Goal: Entertainment & Leisure: Browse casually

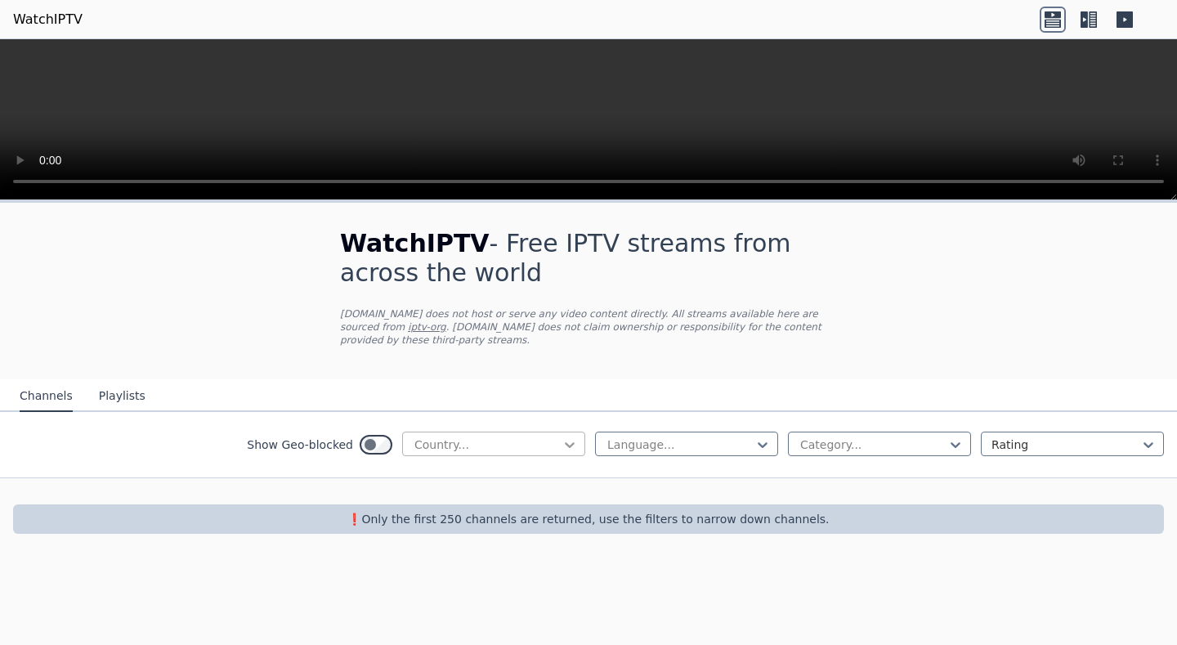
click at [568, 443] on div at bounding box center [569, 444] width 16 height 16
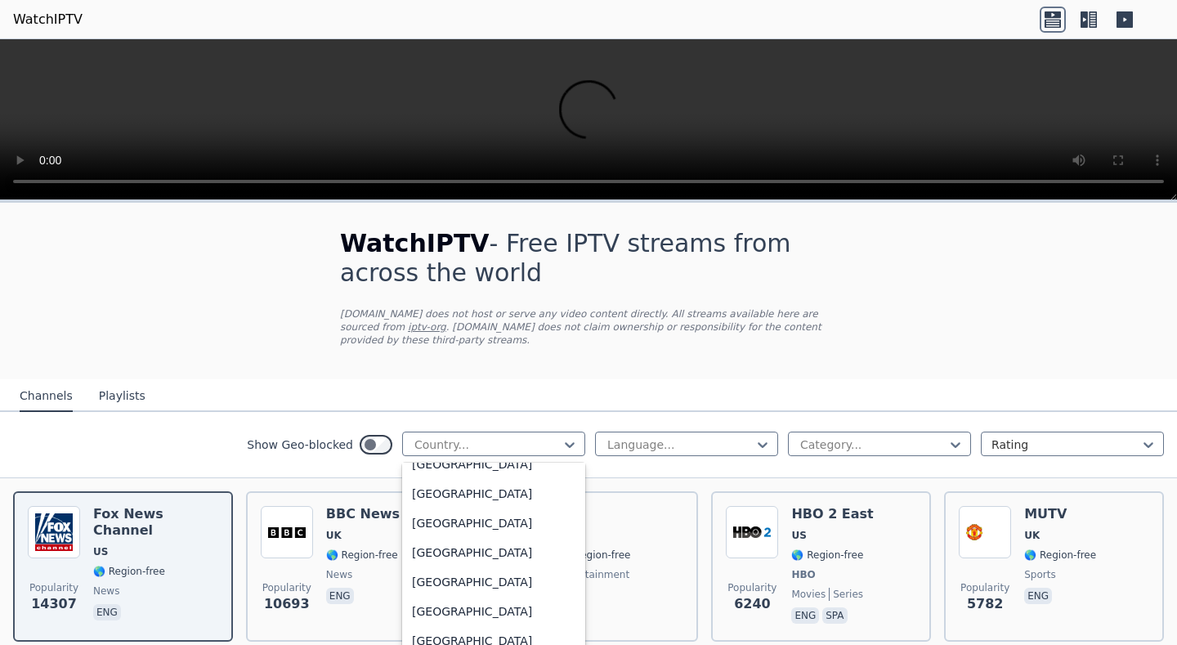
scroll to position [4086, 0]
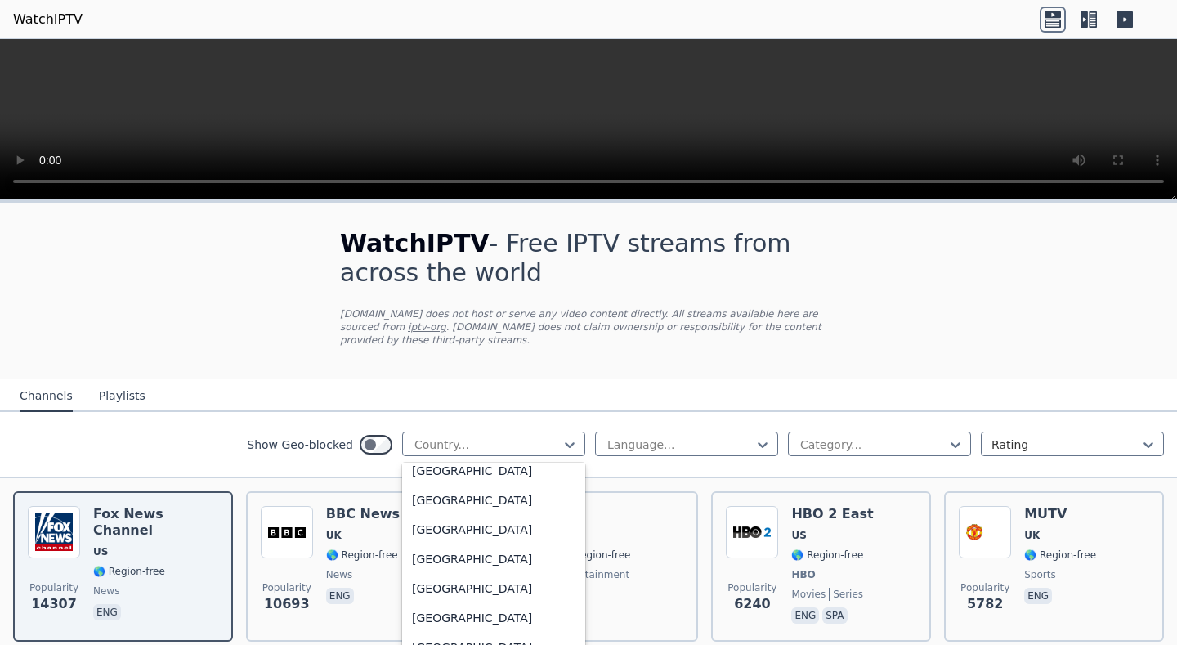
click at [479, 145] on div "[GEOGRAPHIC_DATA]" at bounding box center [493, 130] width 183 height 29
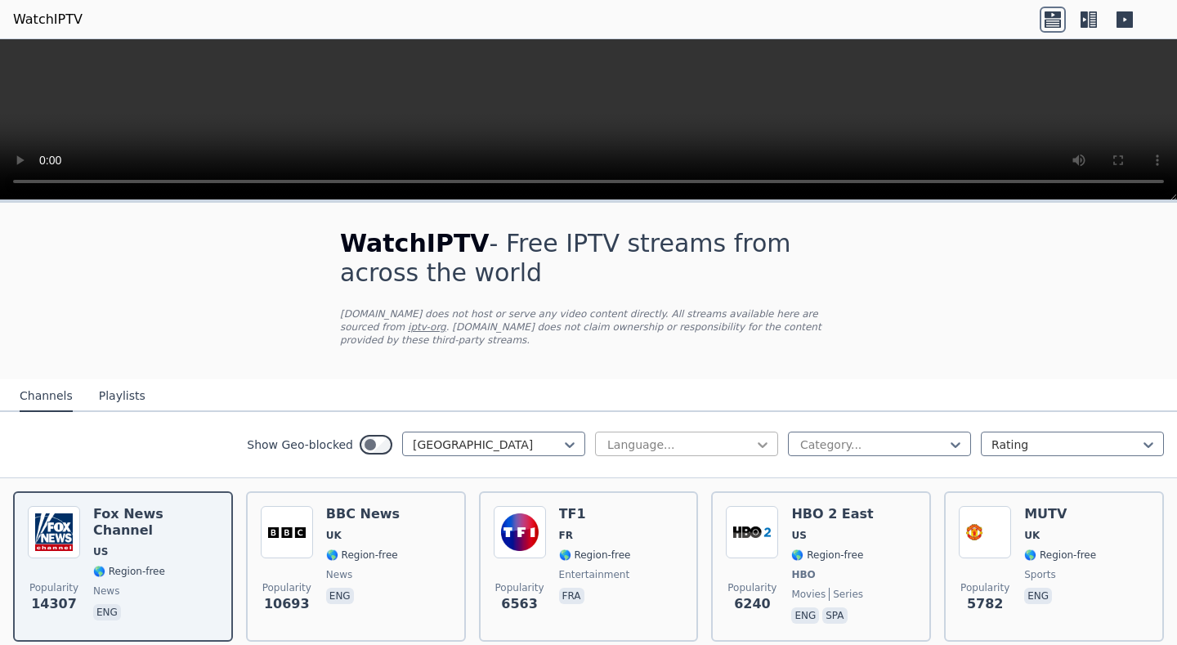
click at [757, 442] on icon at bounding box center [762, 445] width 10 height 6
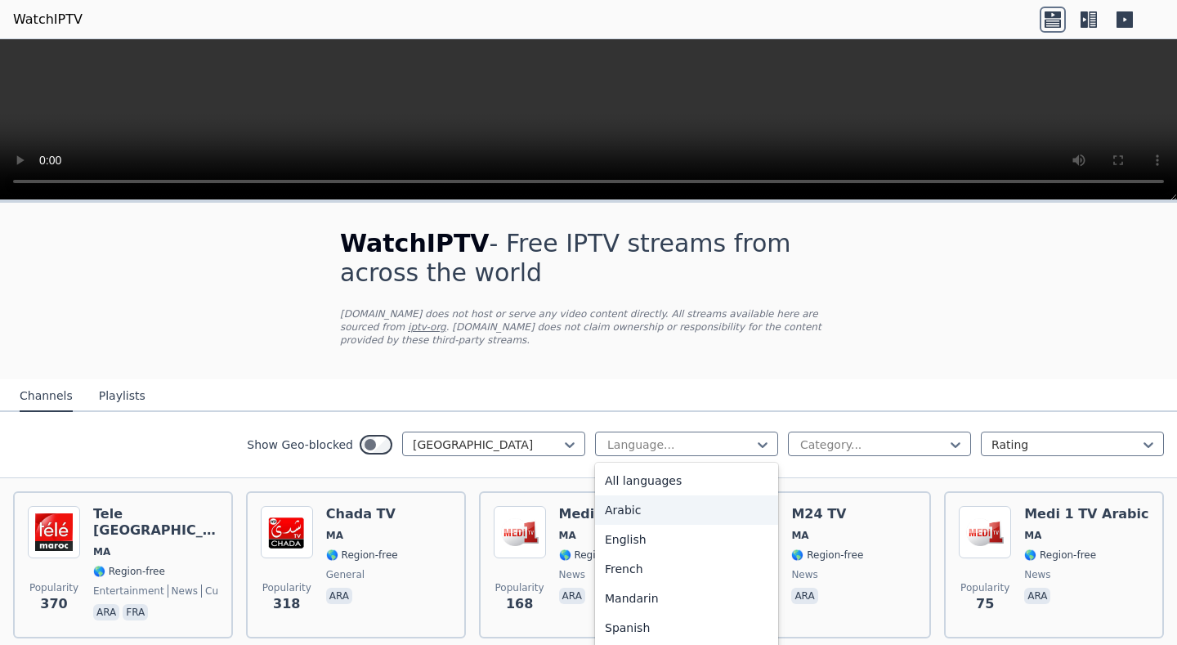
click at [644, 505] on div "Arabic" at bounding box center [686, 509] width 183 height 29
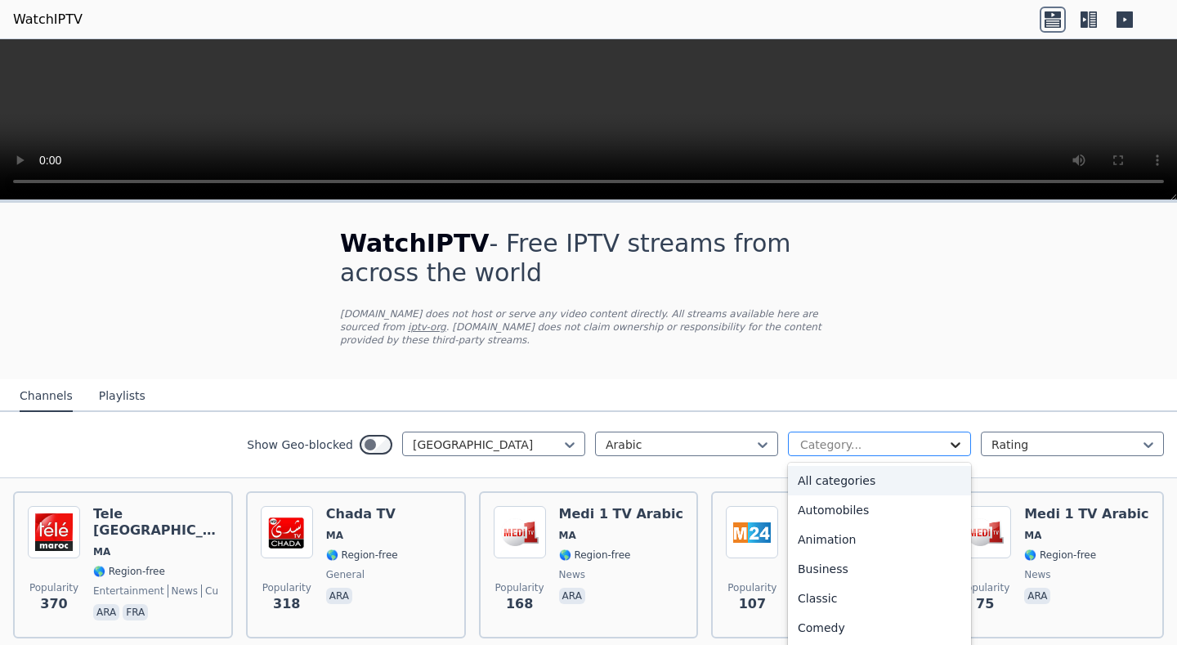
click at [947, 436] on icon at bounding box center [955, 444] width 16 height 16
click at [826, 532] on div "Animation" at bounding box center [879, 539] width 183 height 29
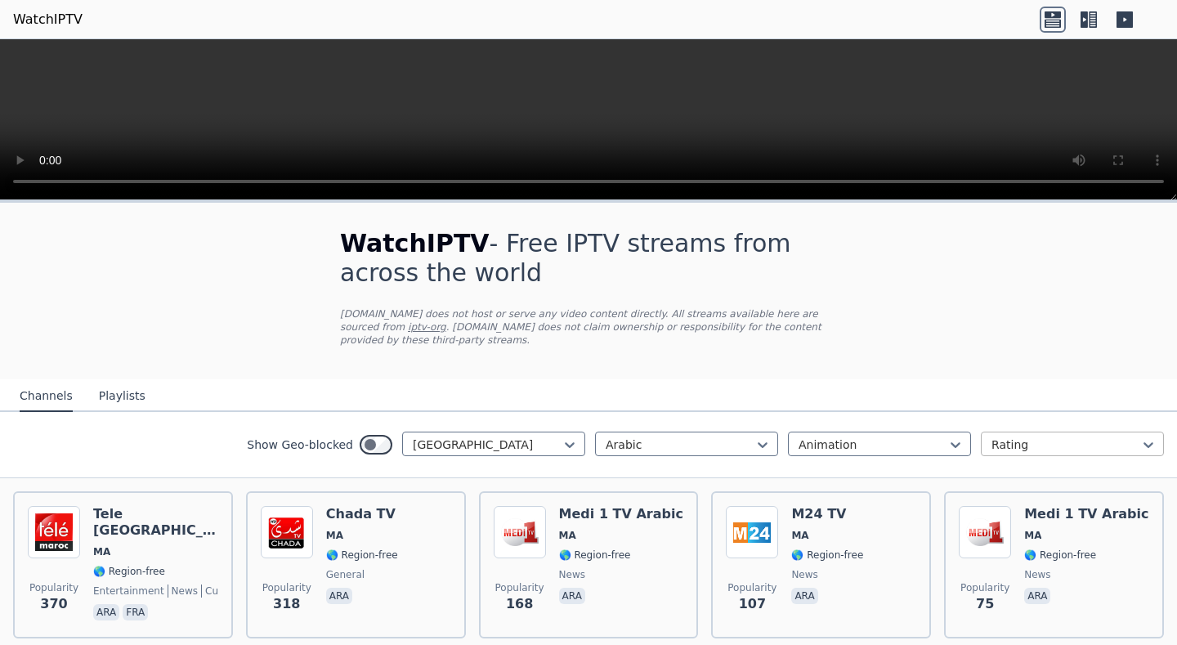
click at [1070, 440] on div at bounding box center [1065, 444] width 149 height 16
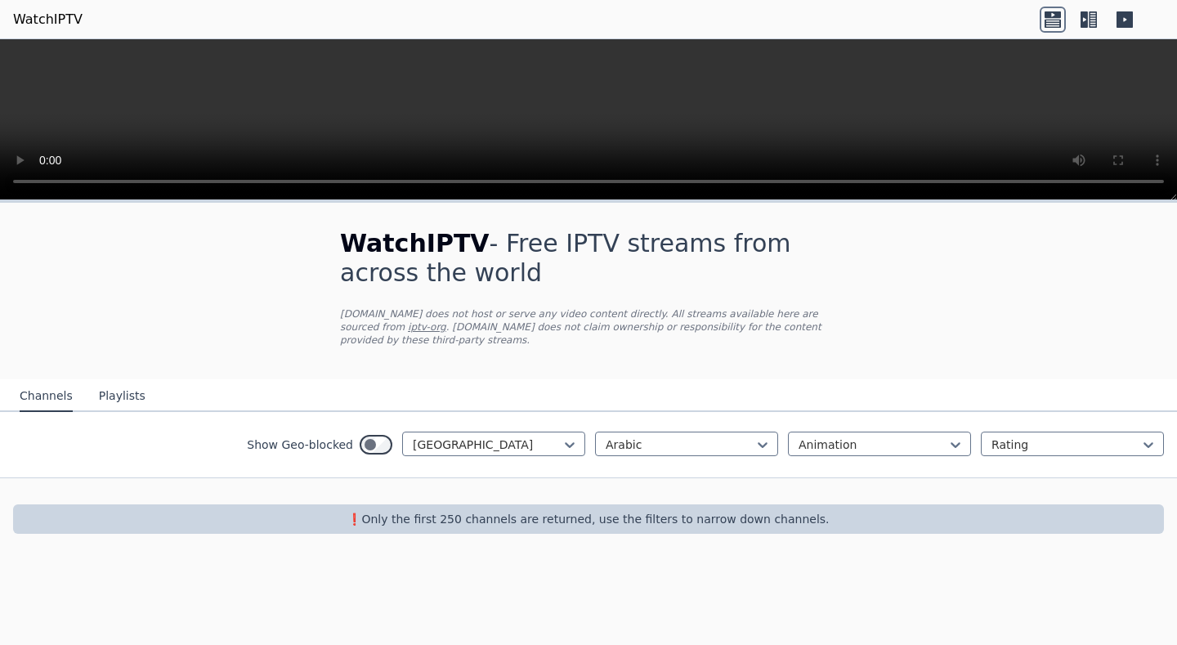
click at [919, 379] on nav "Channels Playlists" at bounding box center [588, 395] width 1177 height 33
click at [938, 439] on div "Animation" at bounding box center [872, 444] width 149 height 16
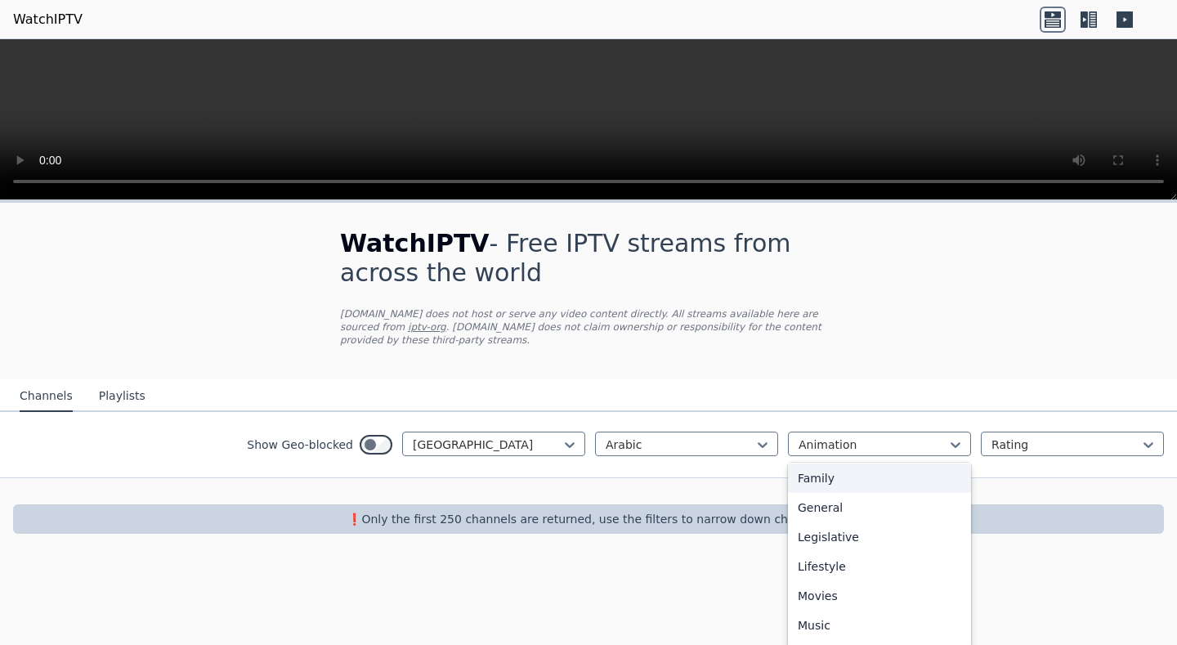
scroll to position [327, 0]
click at [886, 463] on div "Entertainment" at bounding box center [879, 447] width 183 height 29
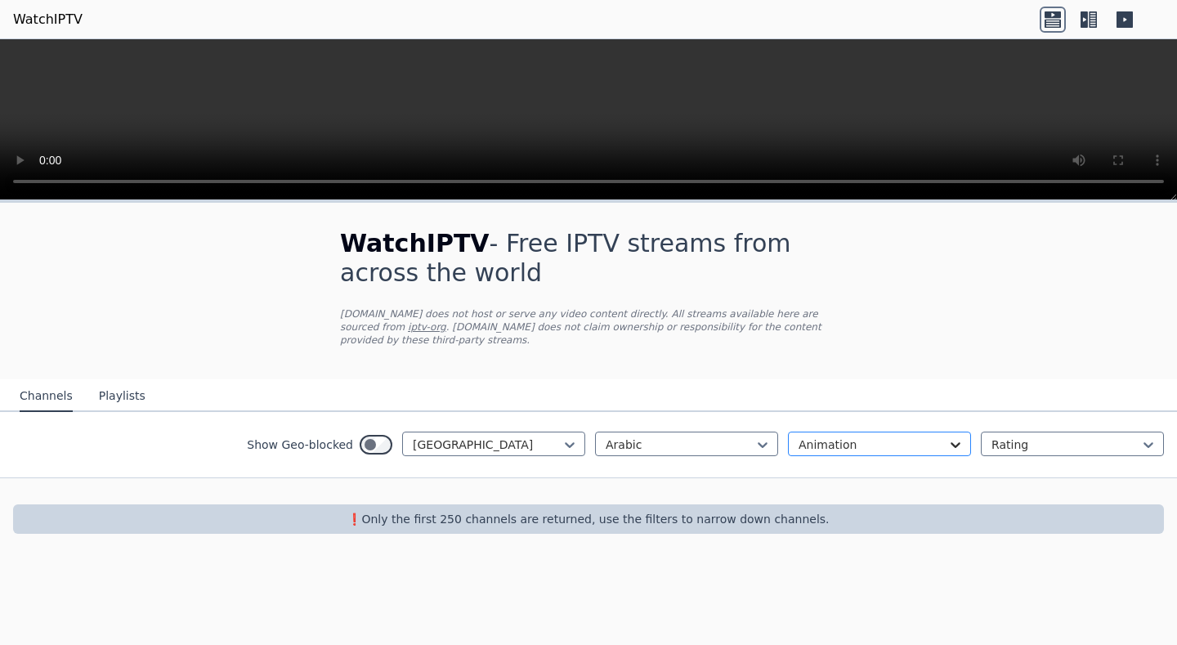
click at [951, 436] on icon at bounding box center [955, 444] width 16 height 16
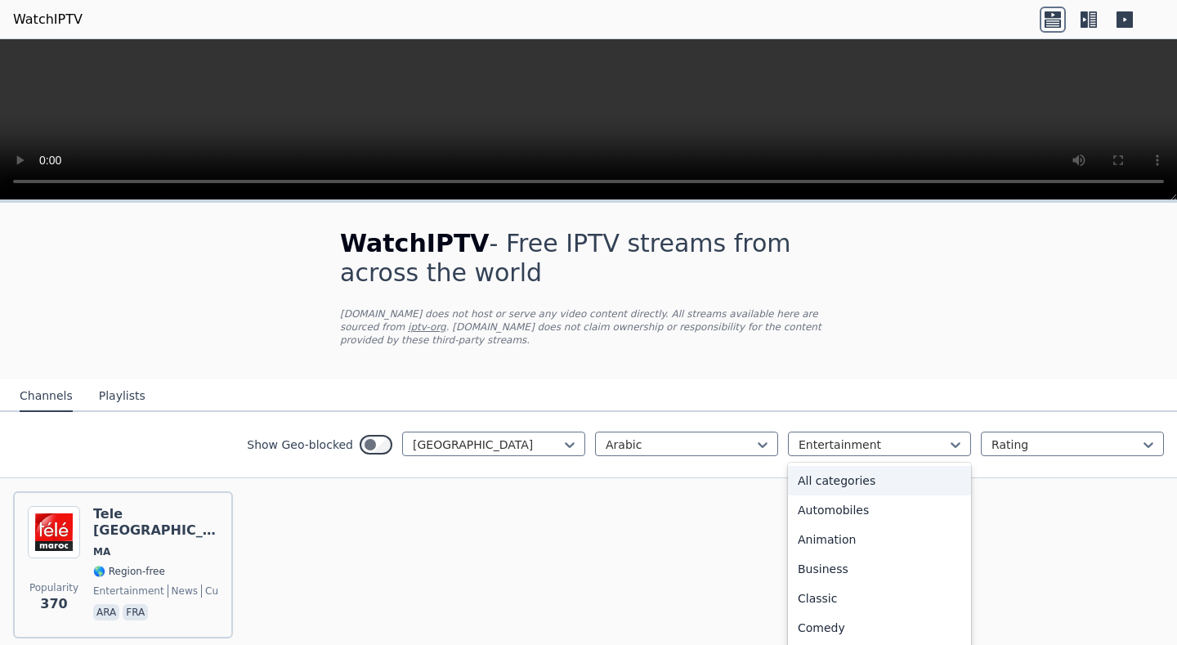
click at [870, 472] on div "All categories" at bounding box center [879, 480] width 183 height 29
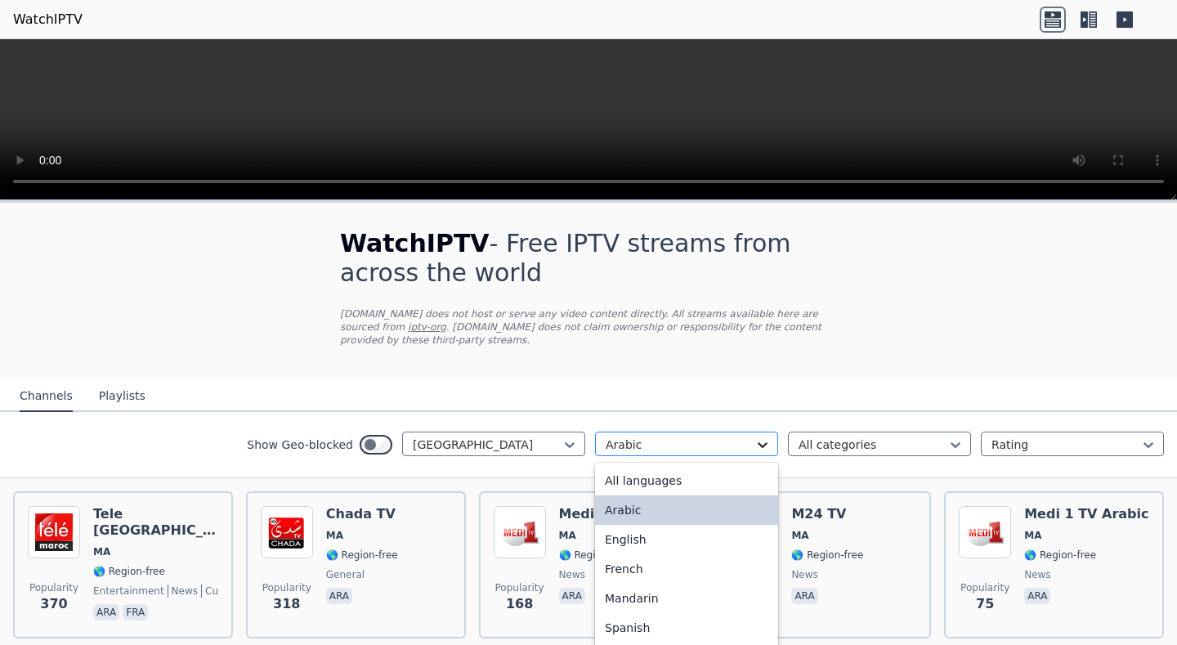
click at [754, 436] on icon at bounding box center [762, 444] width 16 height 16
click at [683, 525] on div "English" at bounding box center [686, 539] width 183 height 29
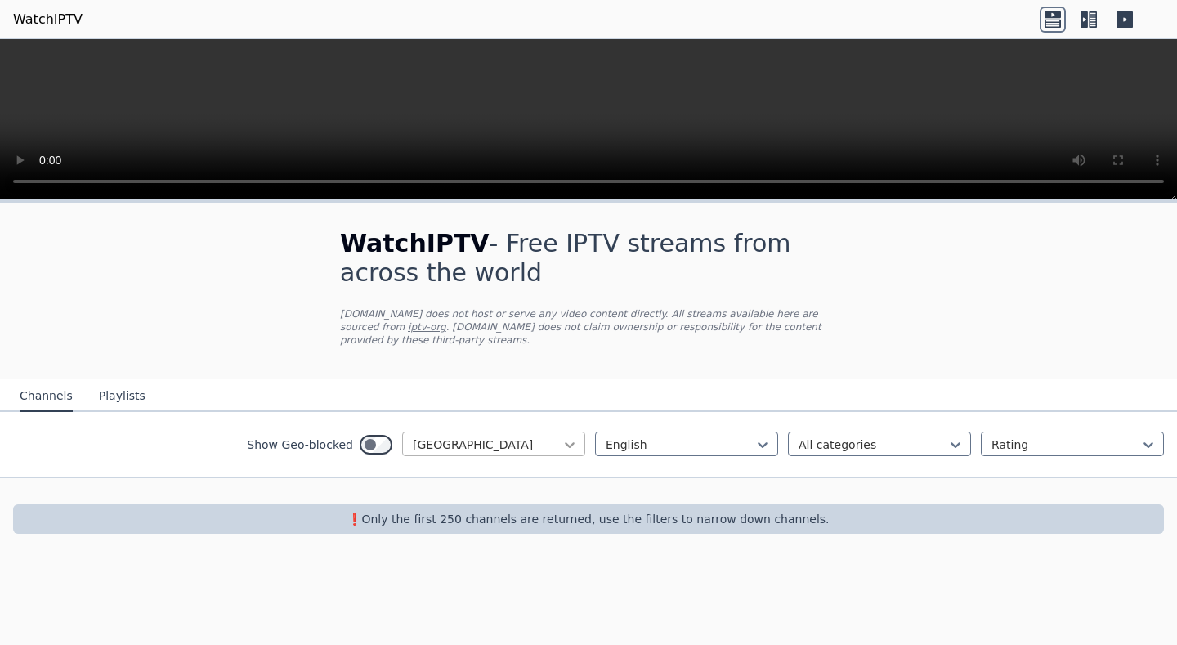
click at [570, 436] on icon at bounding box center [569, 444] width 16 height 16
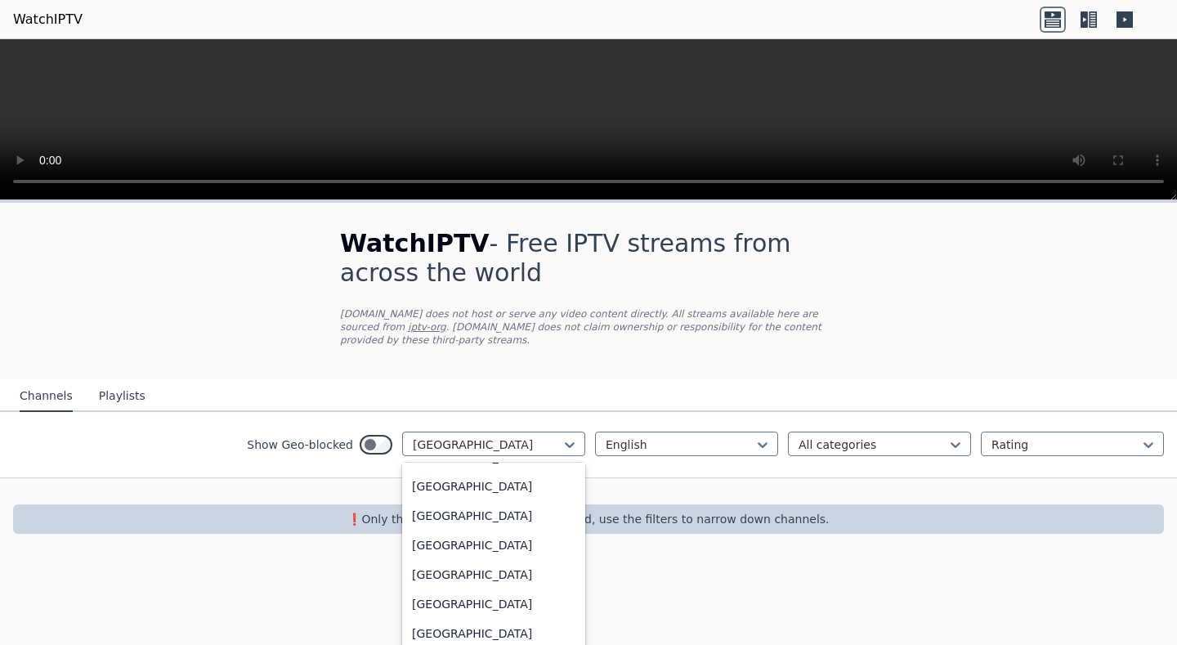
scroll to position [6342, 0]
click at [468, 383] on div "[GEOGRAPHIC_DATA]" at bounding box center [493, 368] width 183 height 29
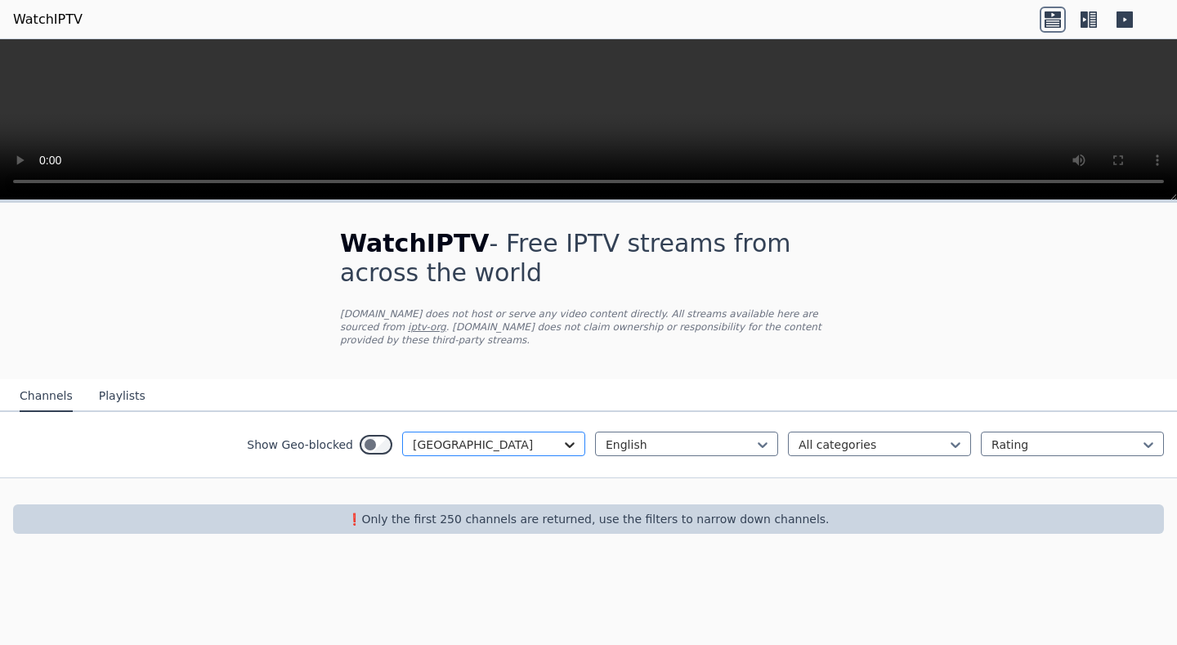
click at [570, 443] on div at bounding box center [569, 444] width 16 height 16
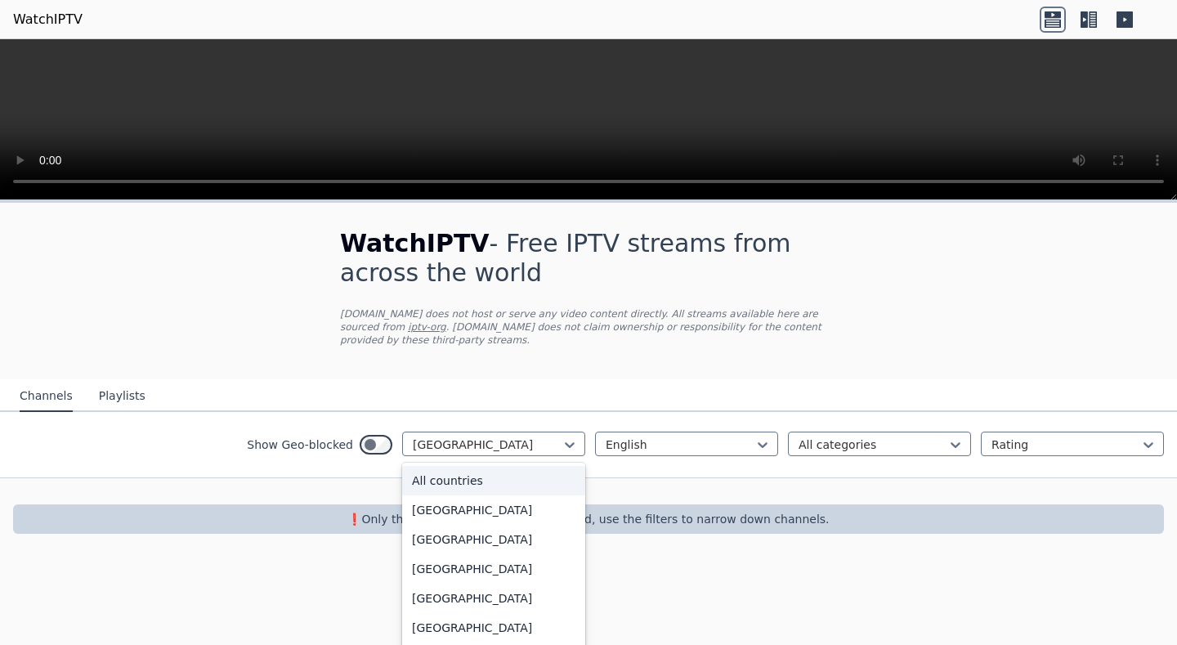
click at [538, 467] on div "All countries" at bounding box center [493, 480] width 183 height 29
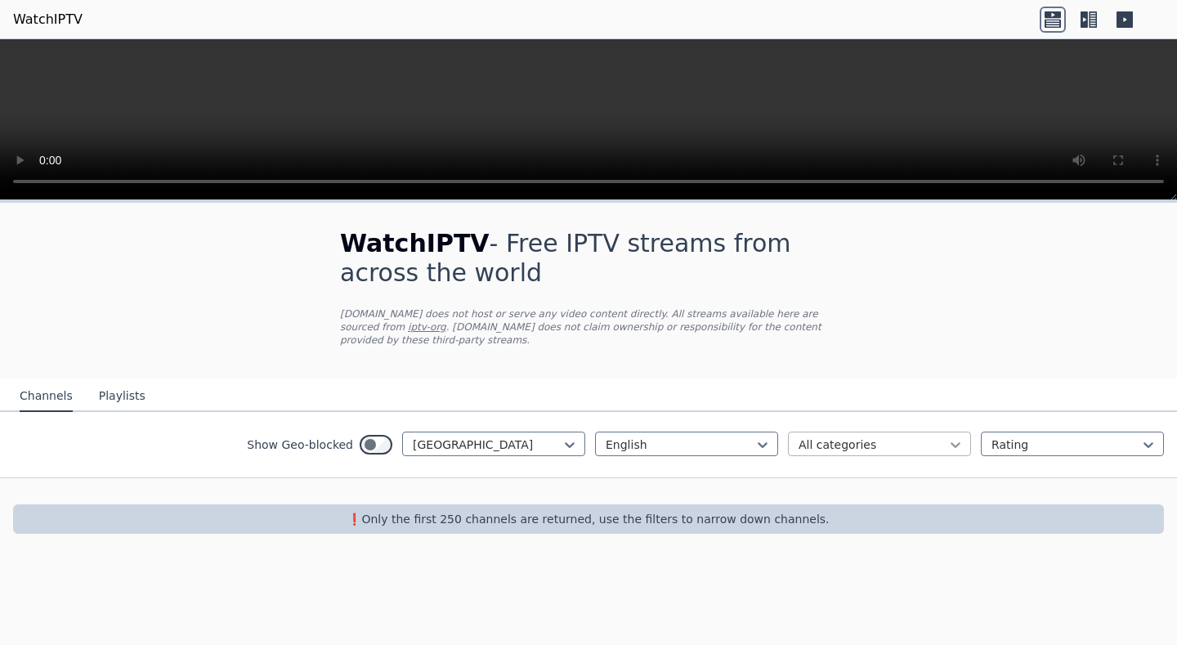
click at [949, 436] on icon at bounding box center [955, 444] width 16 height 16
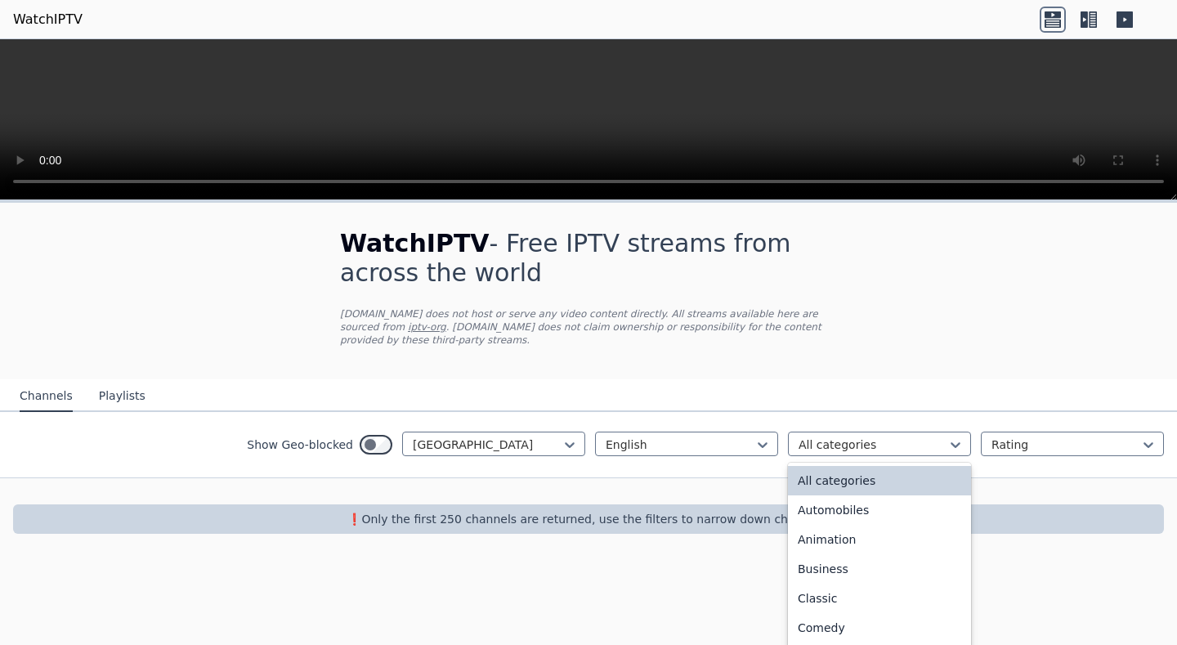
click at [920, 469] on div "All categories" at bounding box center [879, 480] width 183 height 29
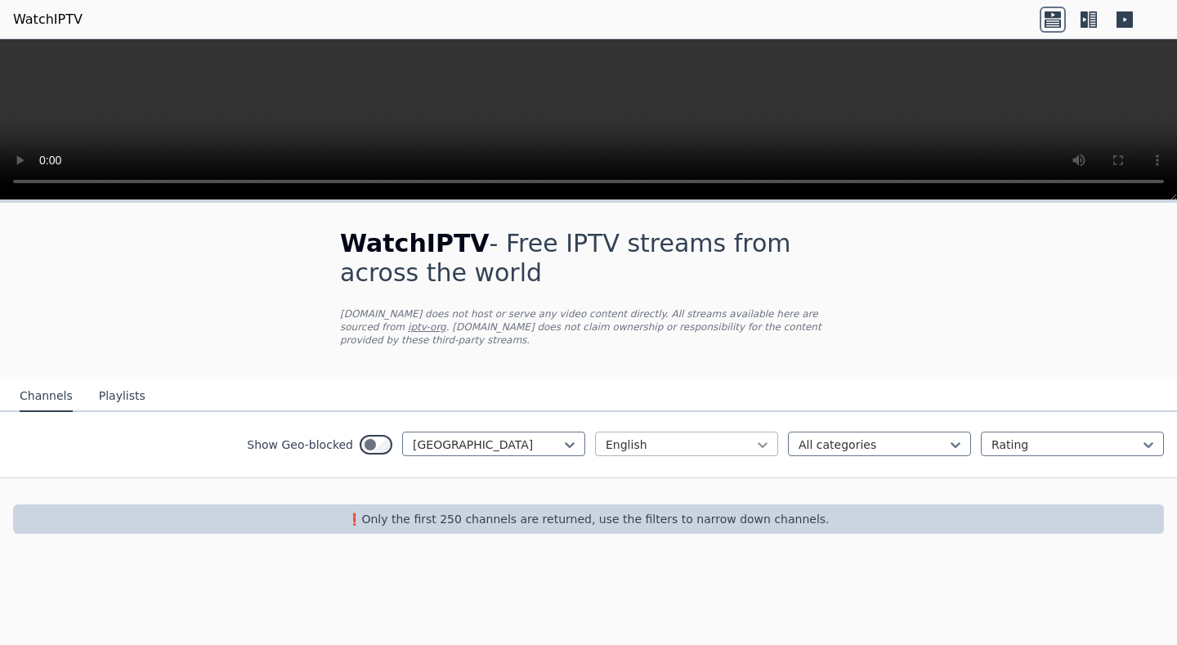
click at [757, 436] on icon at bounding box center [762, 444] width 16 height 16
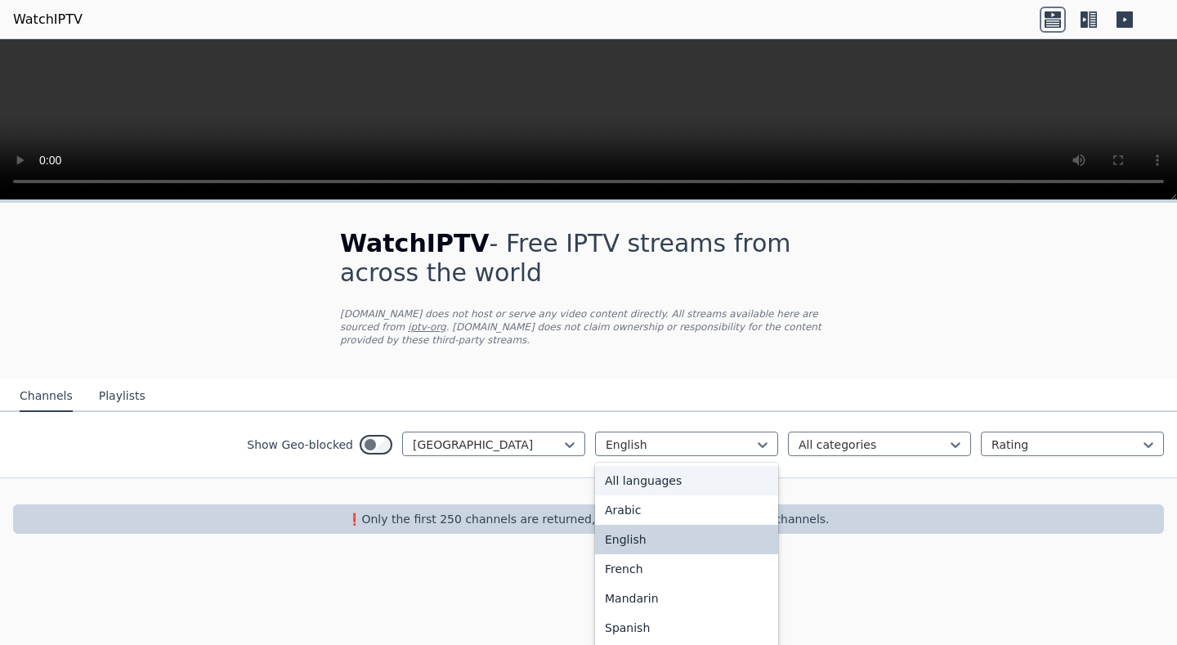
click at [706, 467] on div "All languages" at bounding box center [686, 480] width 183 height 29
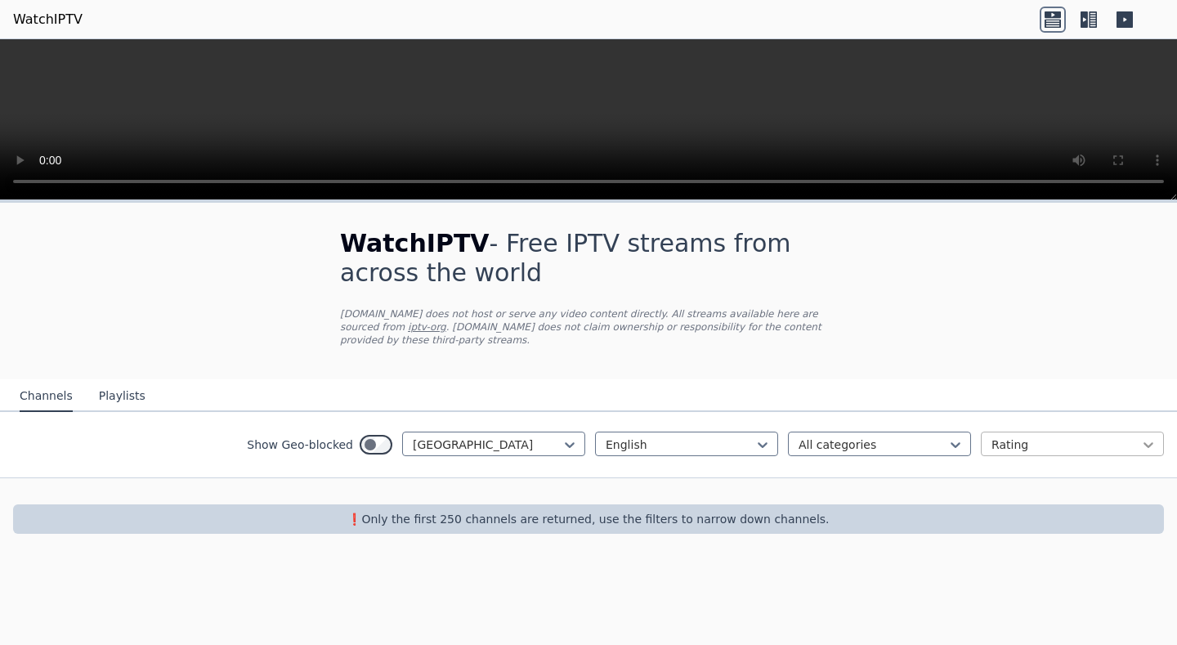
click at [1142, 436] on icon at bounding box center [1148, 444] width 16 height 16
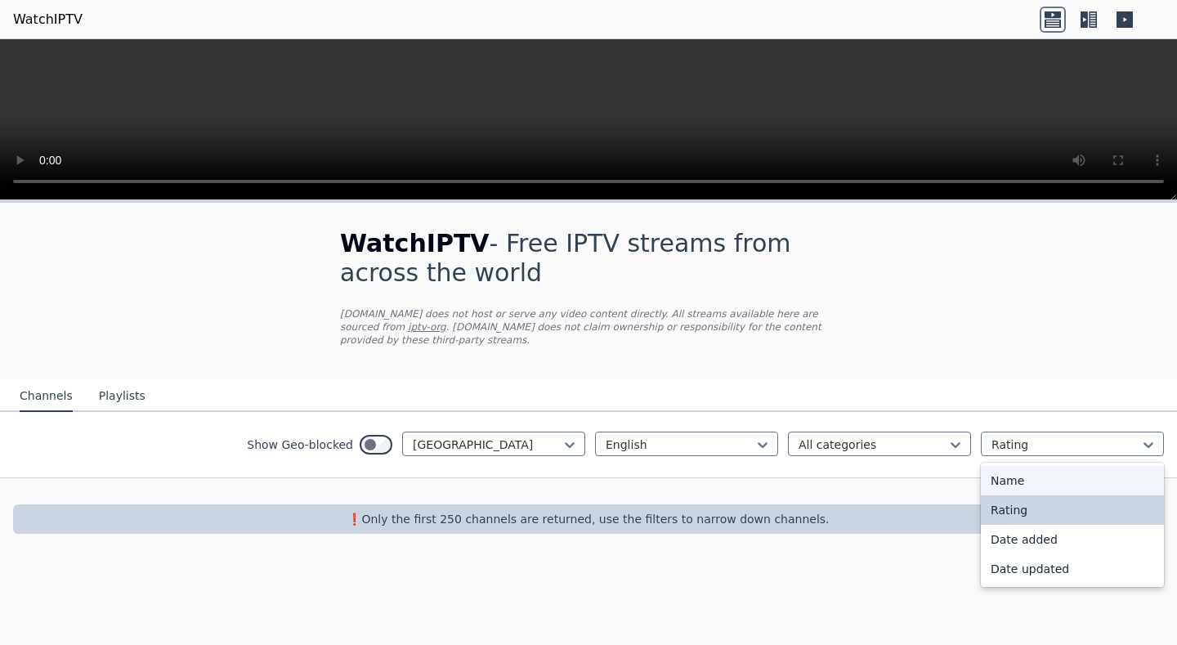
click at [1048, 471] on div "Name" at bounding box center [1072, 480] width 183 height 29
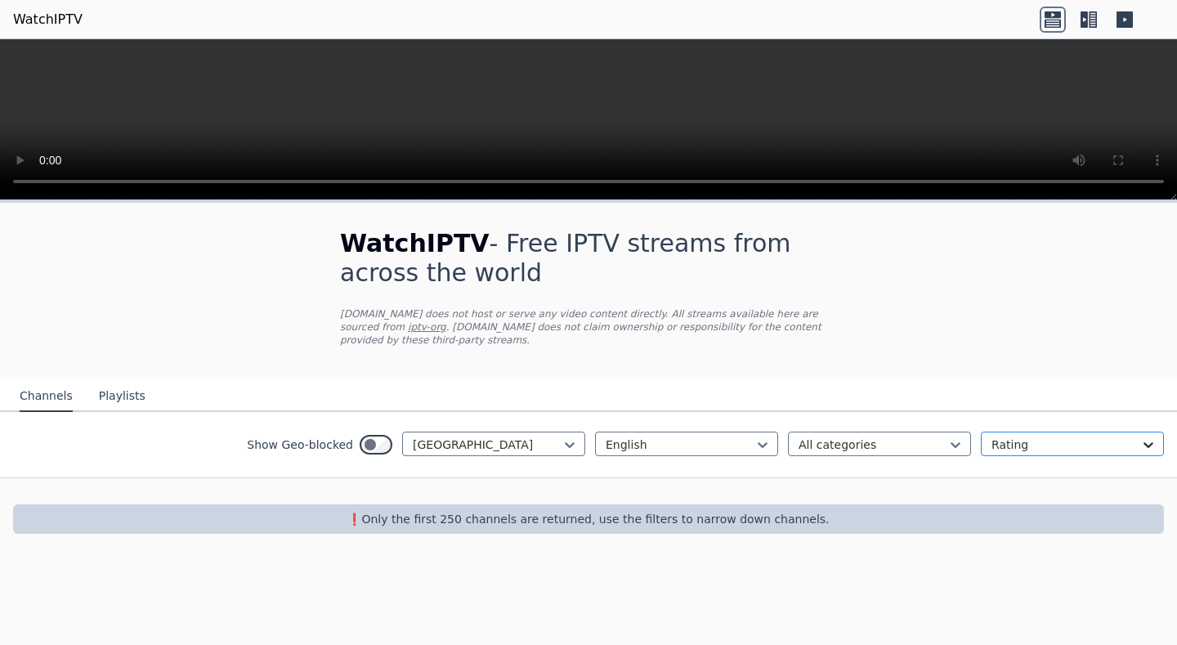
click at [1146, 442] on icon at bounding box center [1148, 445] width 10 height 6
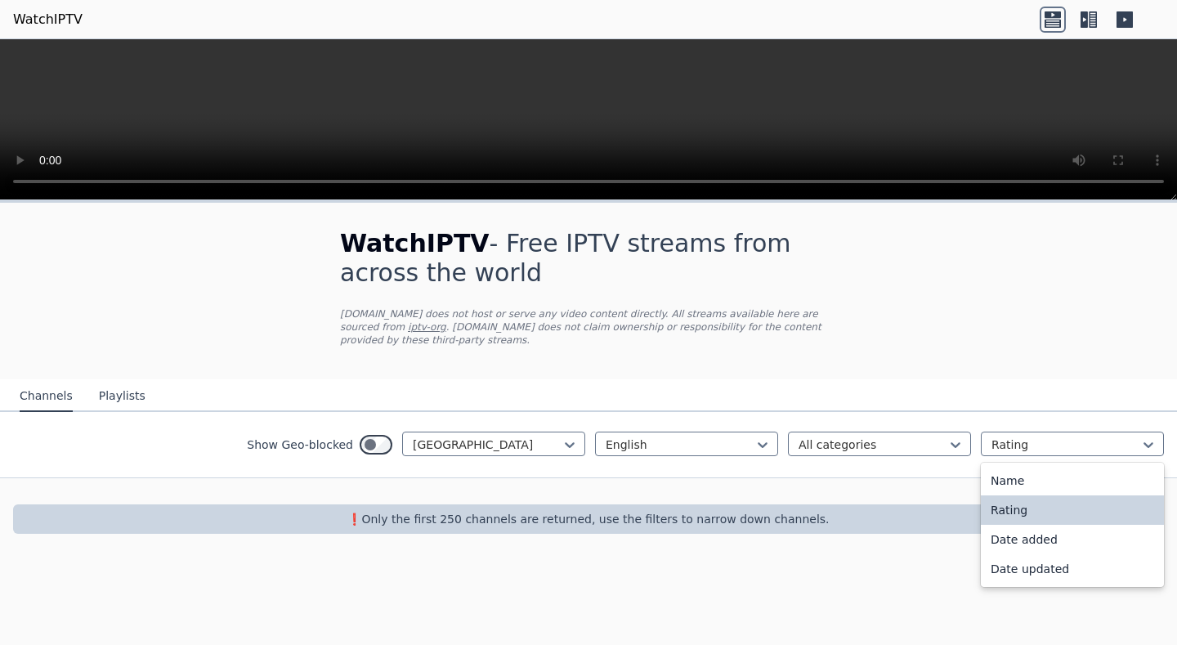
click at [1060, 501] on div "Rating" at bounding box center [1072, 509] width 183 height 29
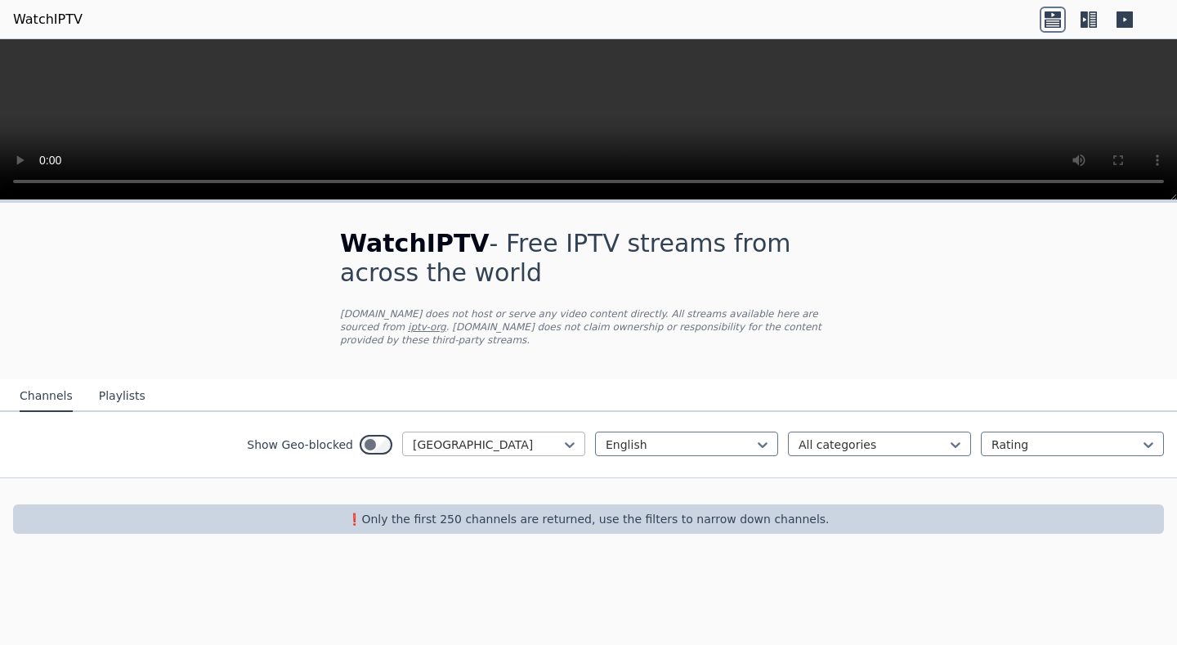
click at [545, 436] on div at bounding box center [487, 444] width 149 height 16
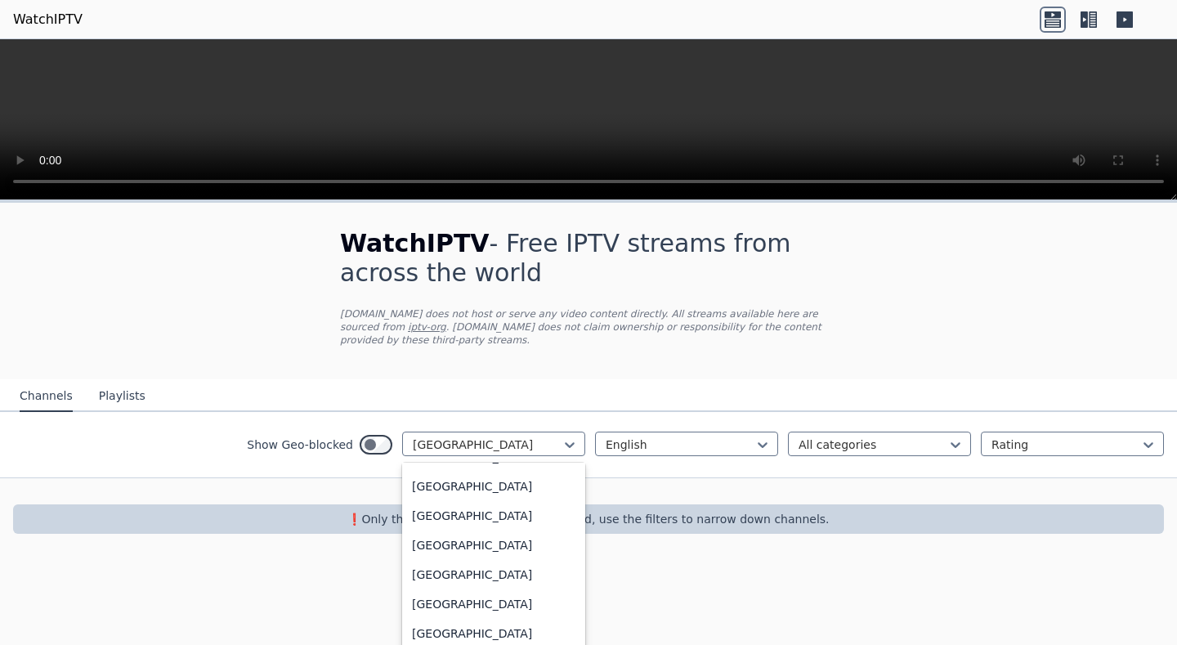
scroll to position [6062, 0]
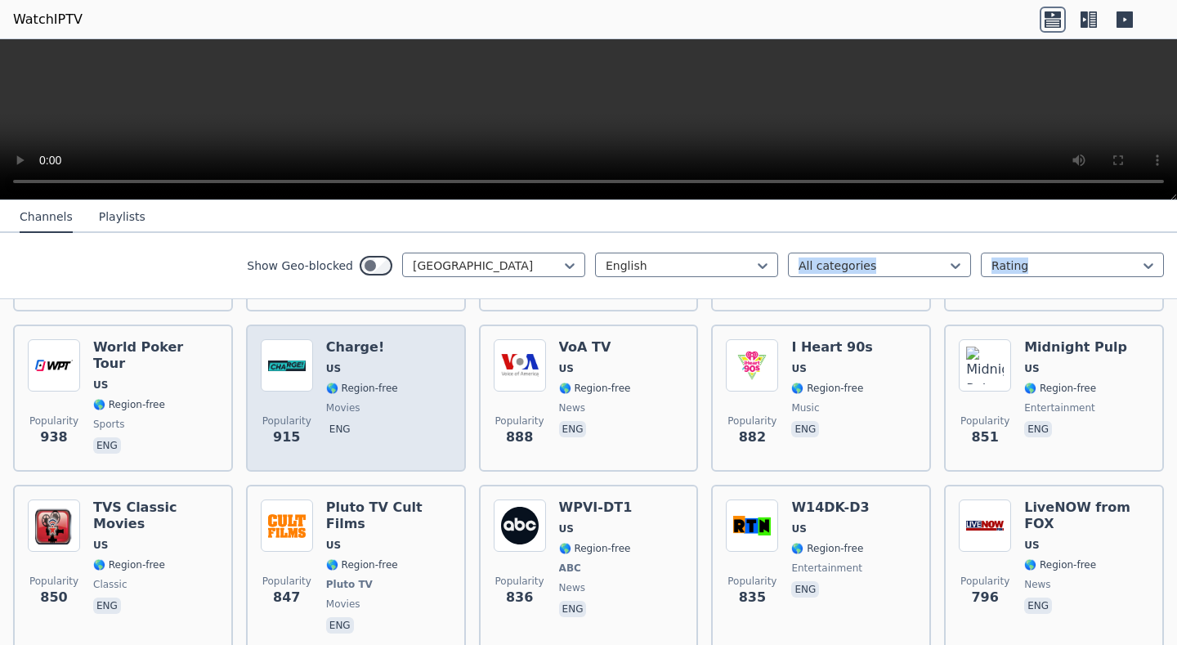
scroll to position [895, 0]
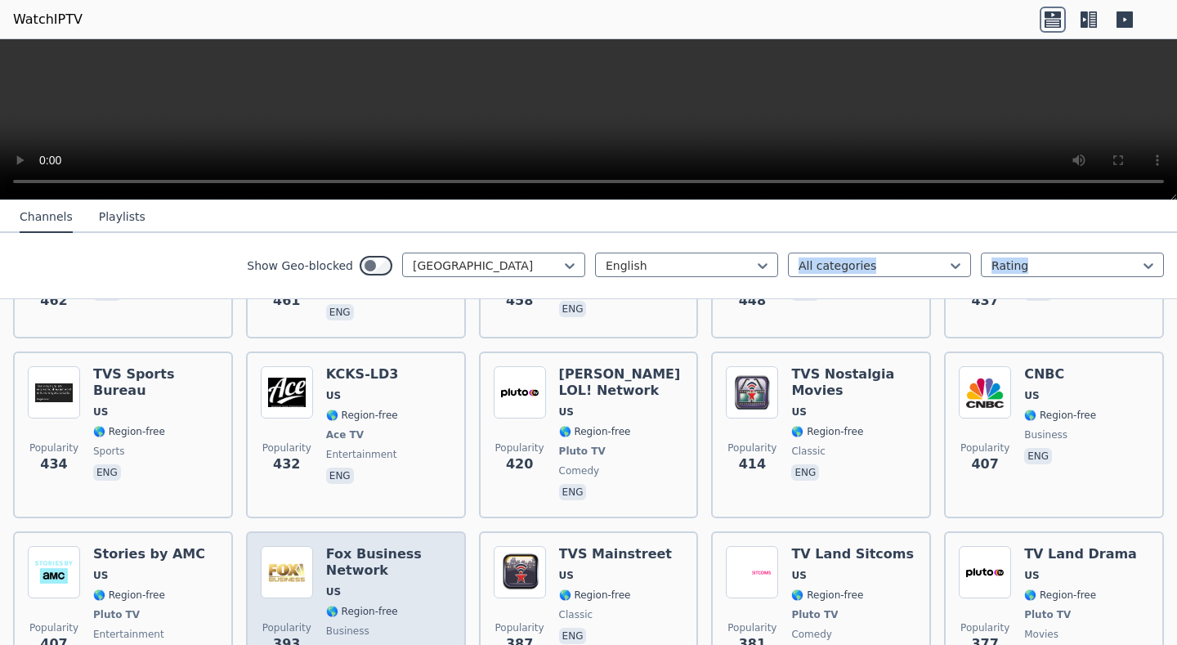
scroll to position [2370, 0]
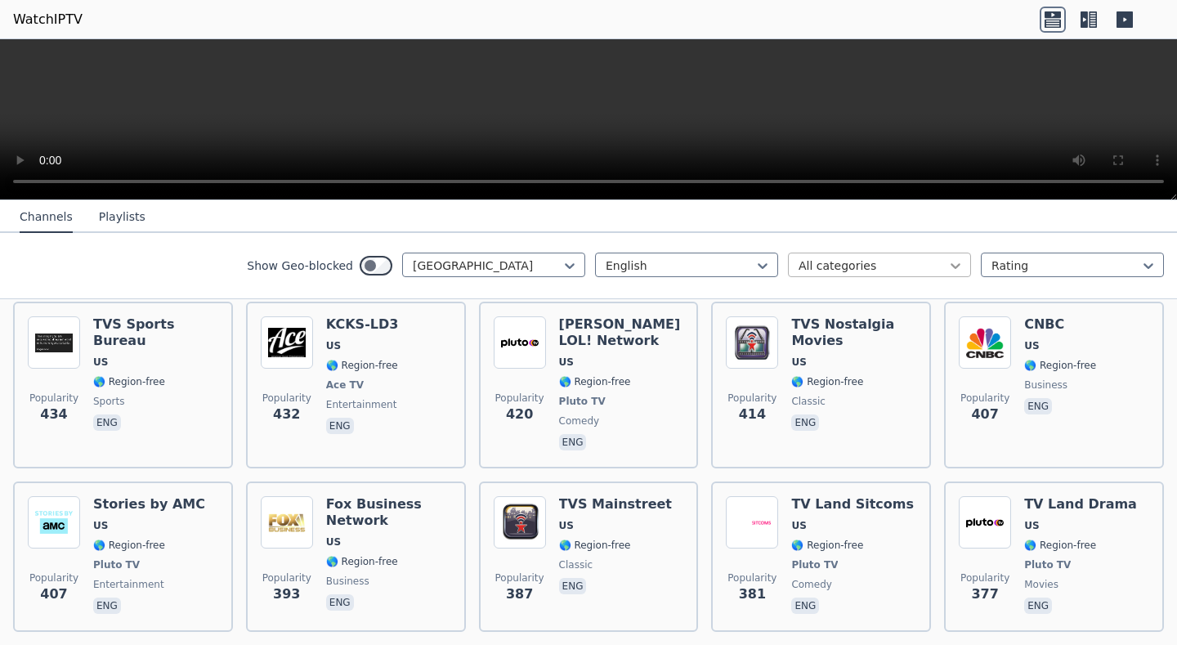
click at [947, 260] on icon at bounding box center [955, 265] width 16 height 16
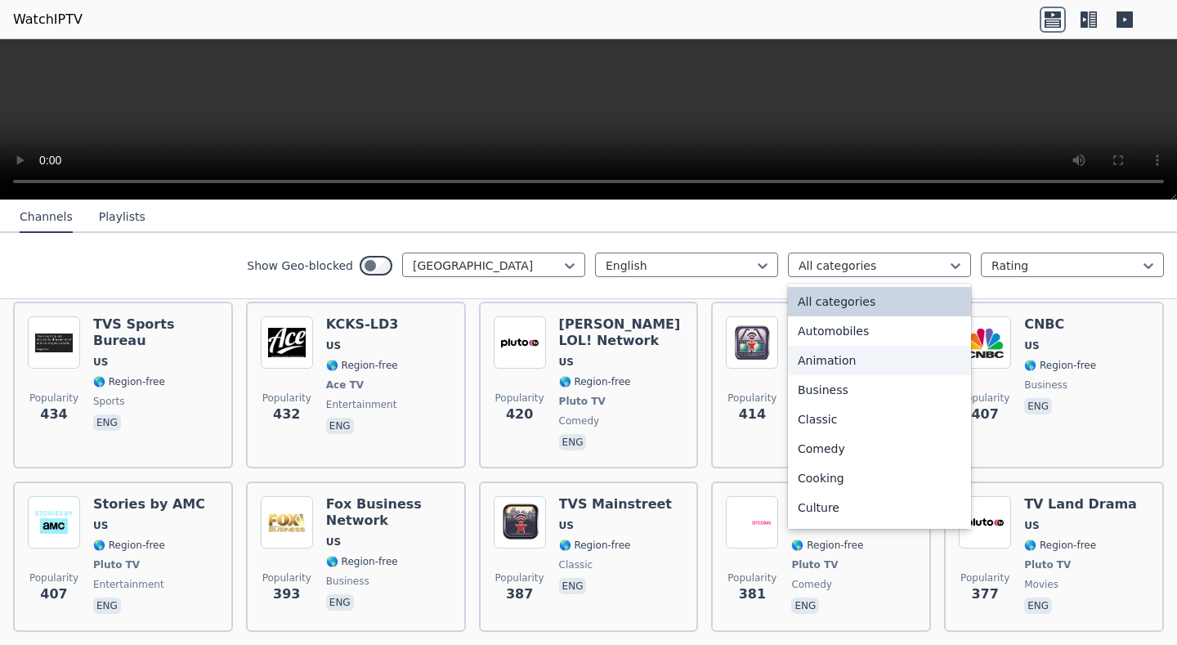
click at [816, 375] on div "Animation" at bounding box center [879, 360] width 183 height 29
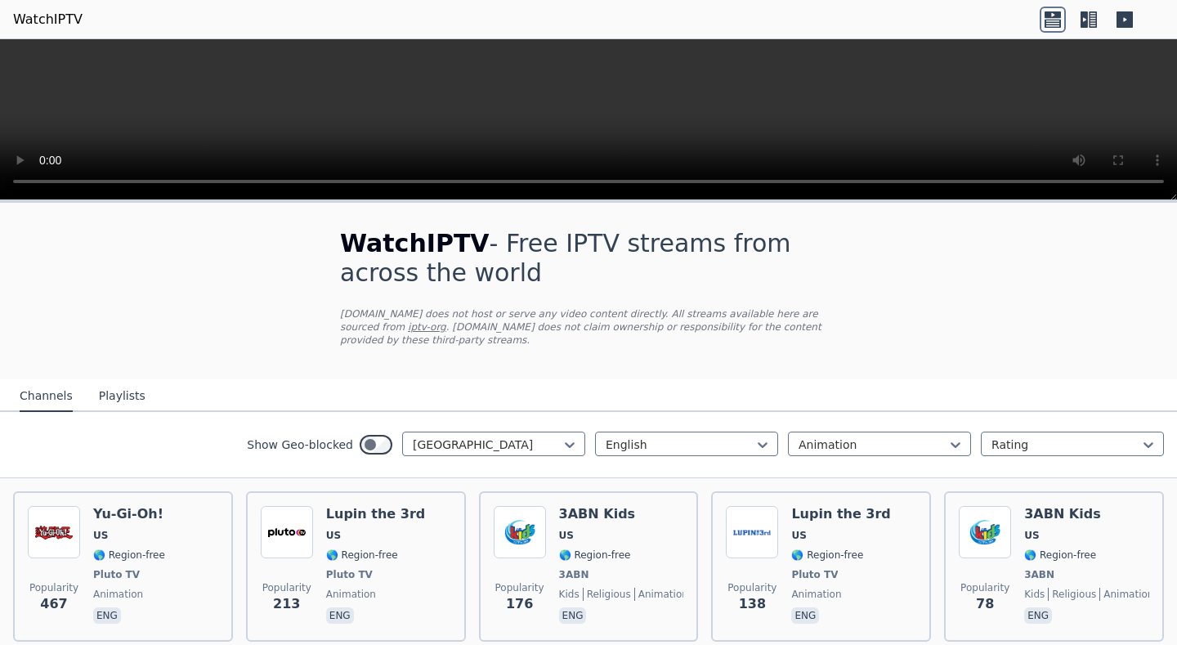
scroll to position [52, 0]
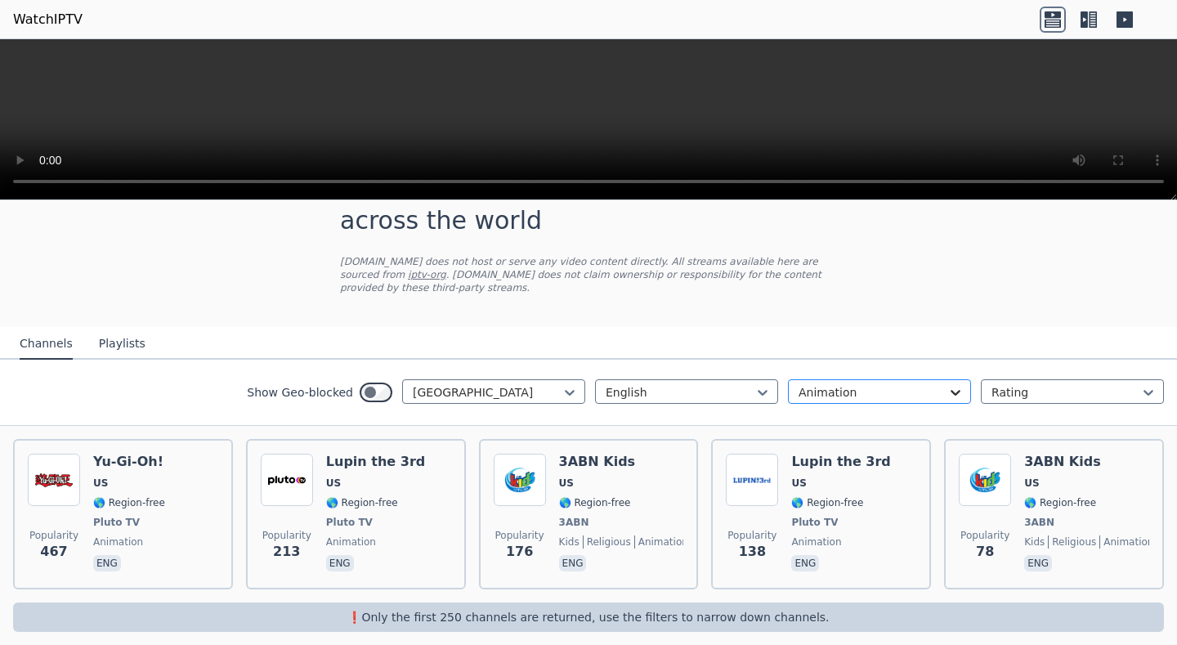
click at [947, 384] on div at bounding box center [955, 392] width 16 height 16
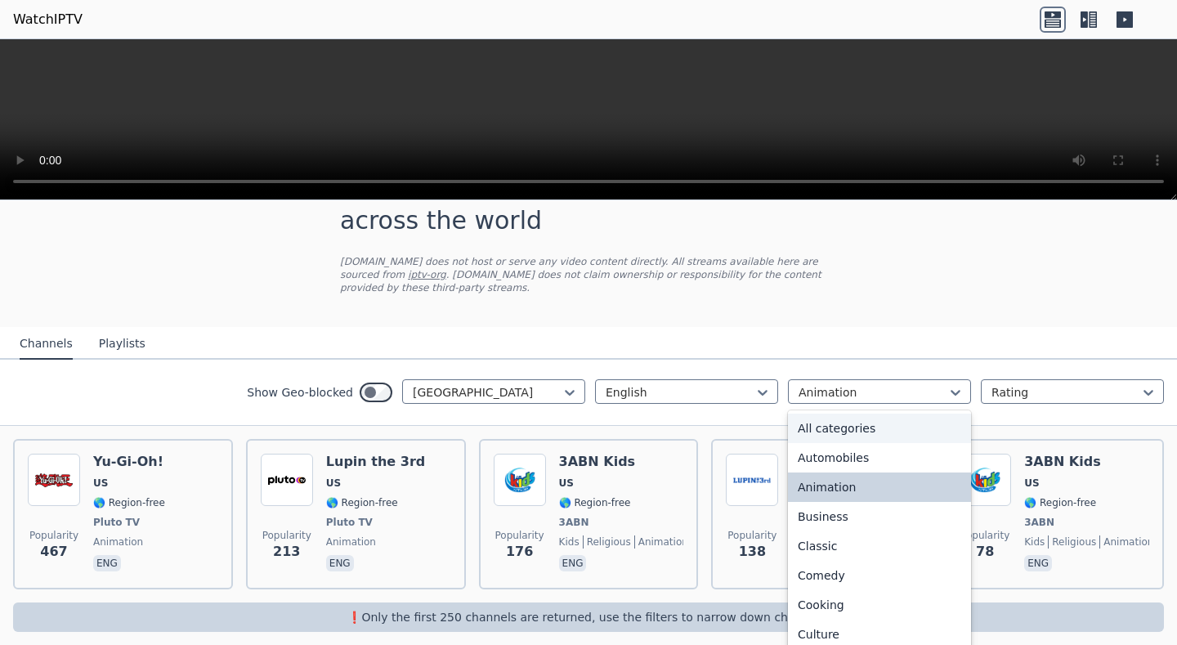
click at [870, 413] on div "All categories" at bounding box center [879, 427] width 183 height 29
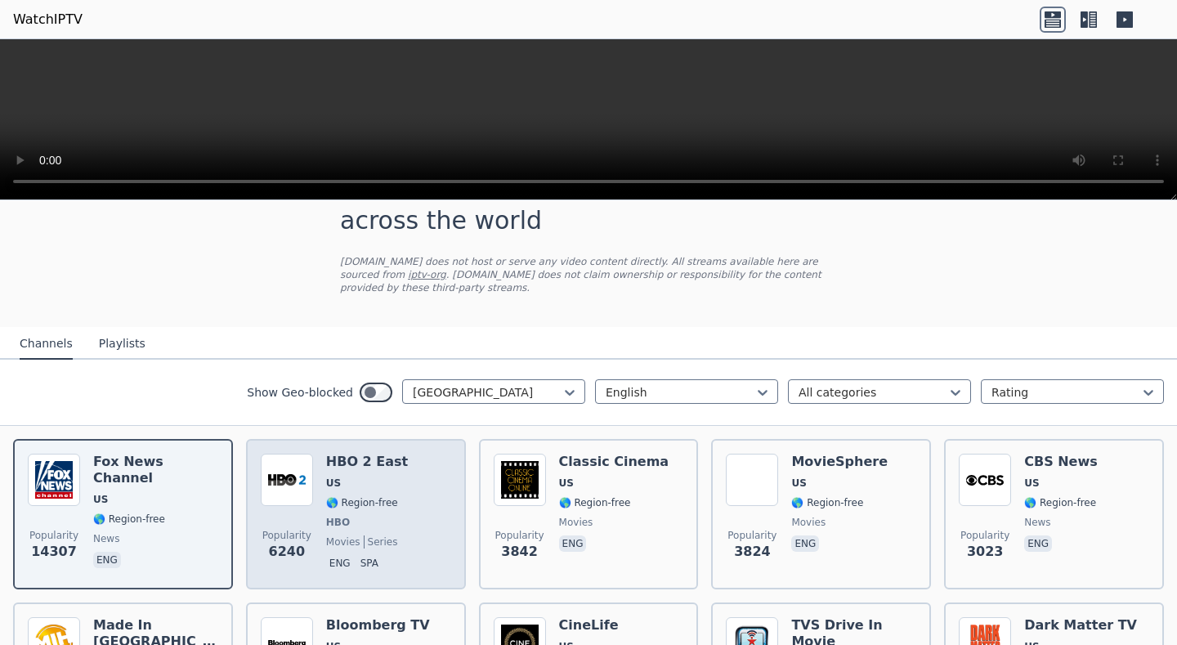
click at [394, 497] on div "Popularity 6240 HBO 2 East US 🌎 Region-free HBO movies series eng spa" at bounding box center [356, 514] width 190 height 121
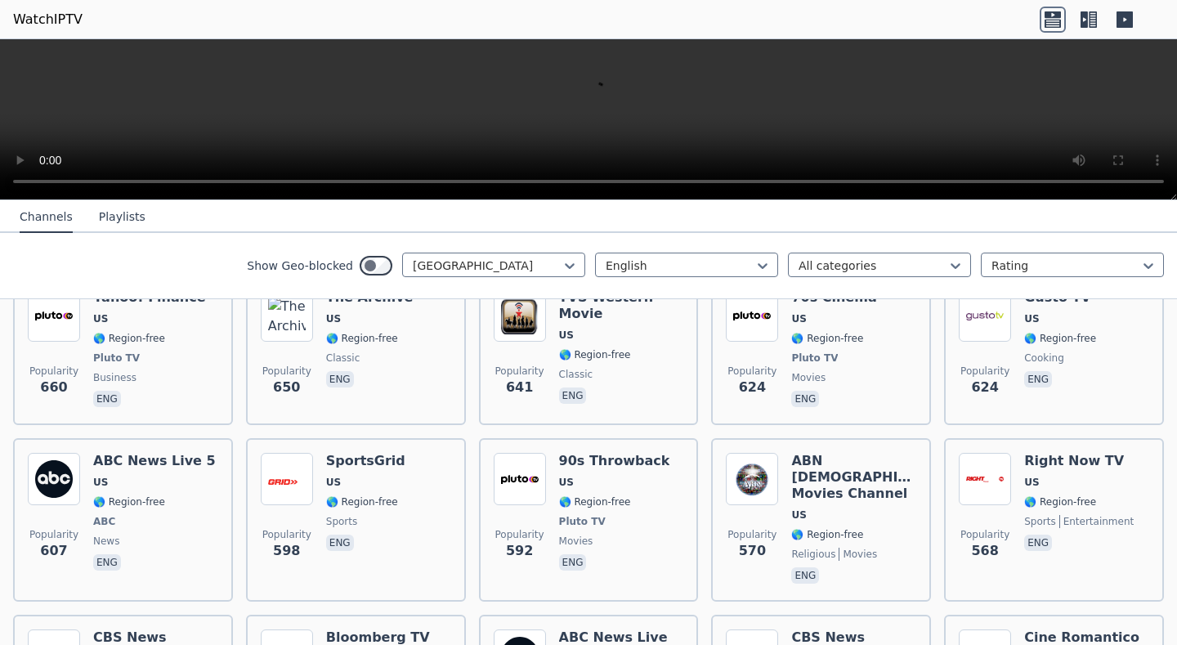
scroll to position [1360, 0]
